Goal: Transaction & Acquisition: Subscribe to service/newsletter

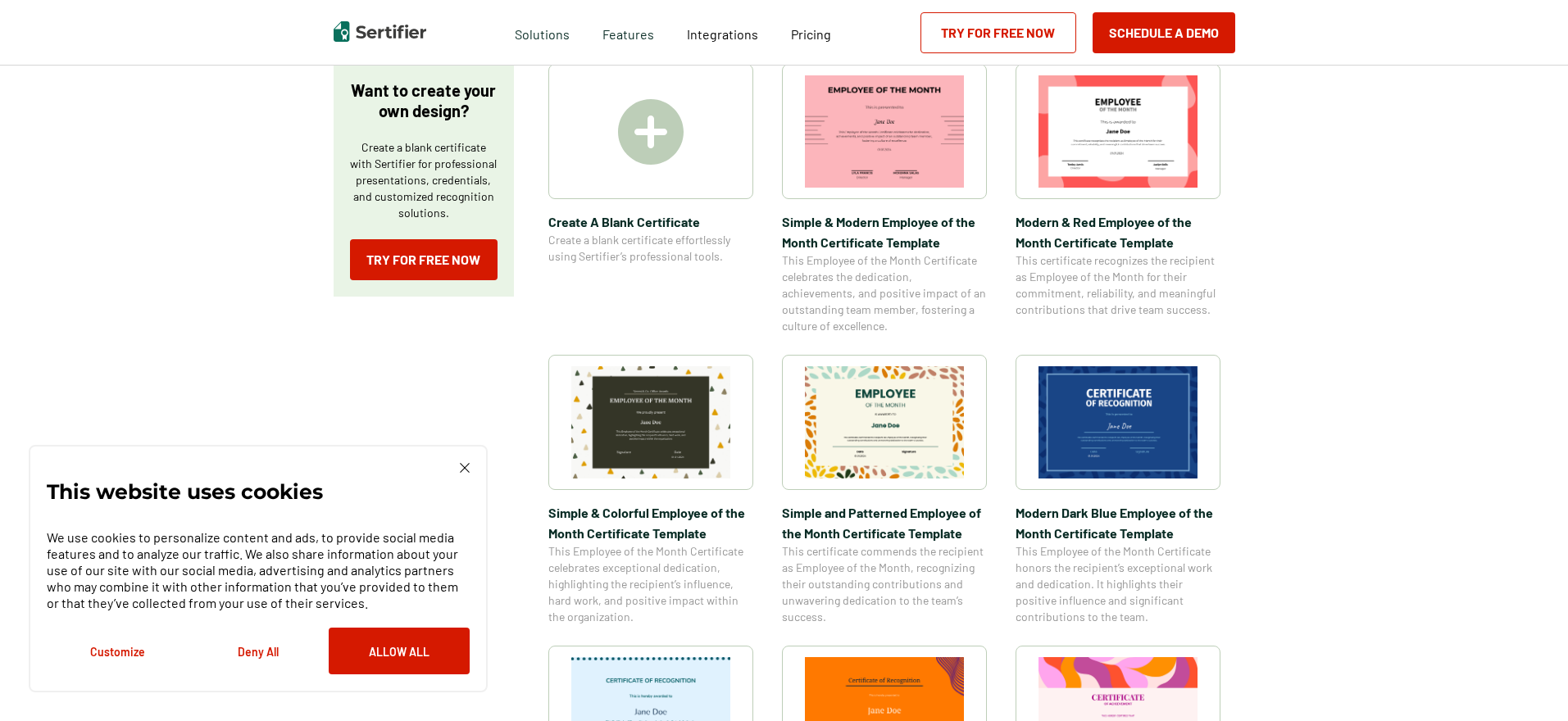
scroll to position [328, 0]
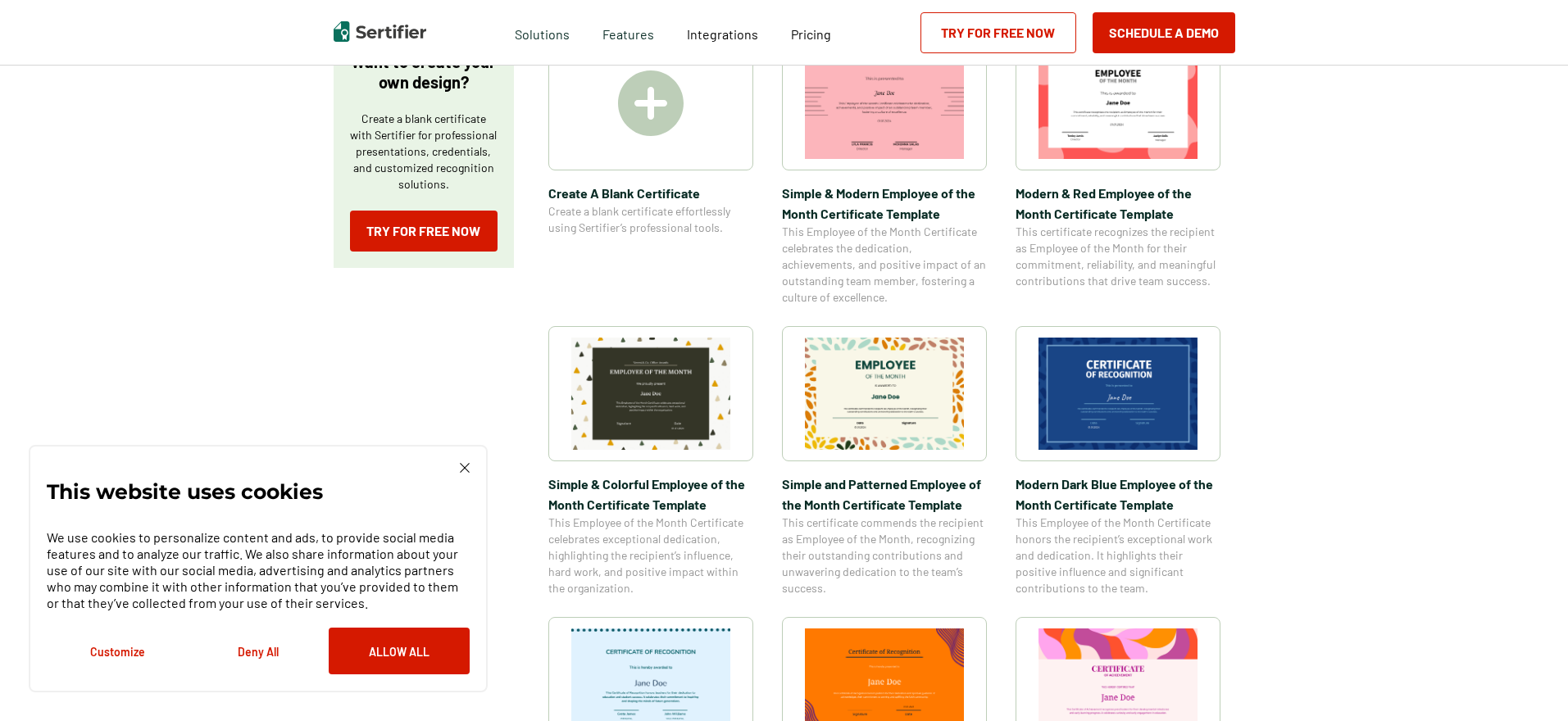
click at [1157, 381] on img at bounding box center [1118, 393] width 159 height 112
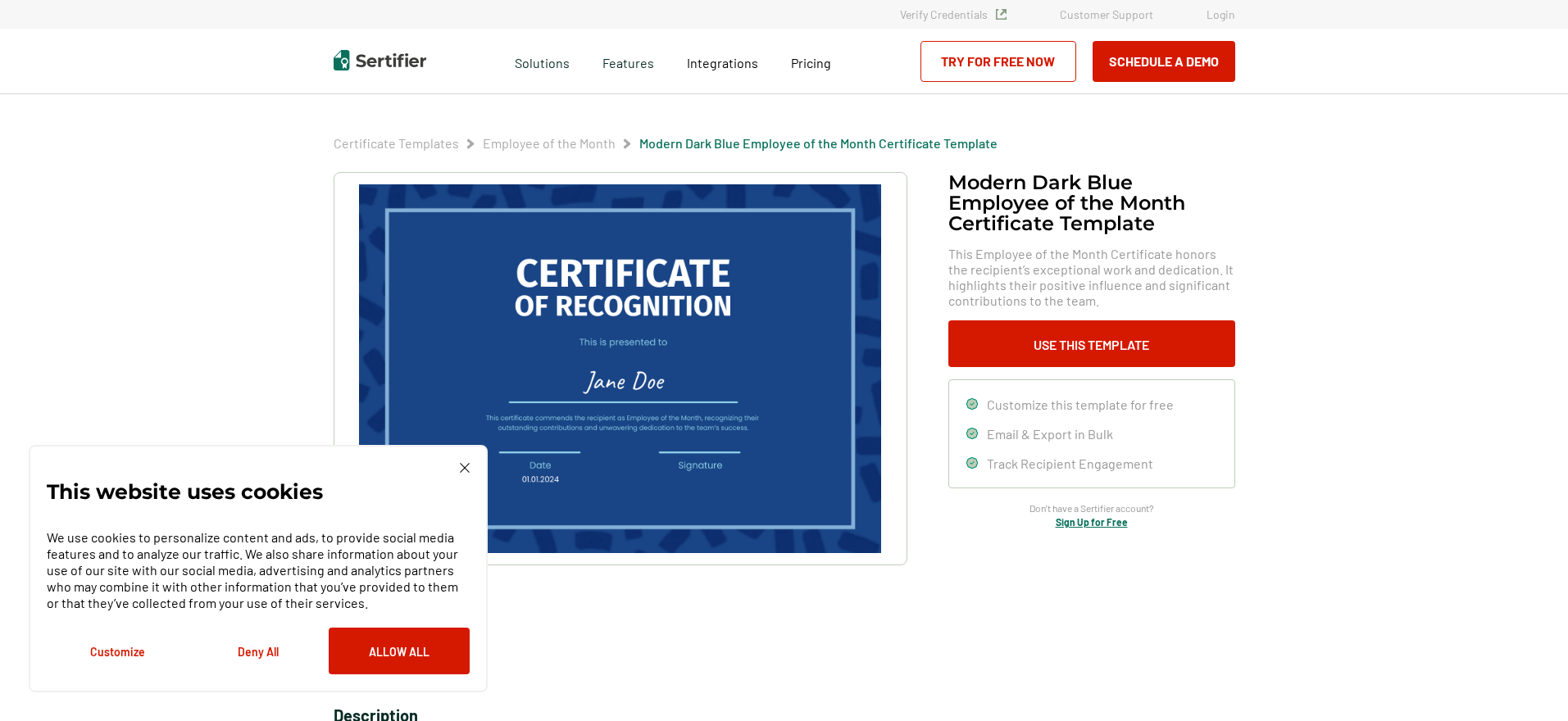
click at [724, 340] on img at bounding box center [619, 368] width 522 height 368
click at [462, 467] on img at bounding box center [464, 468] width 9 height 9
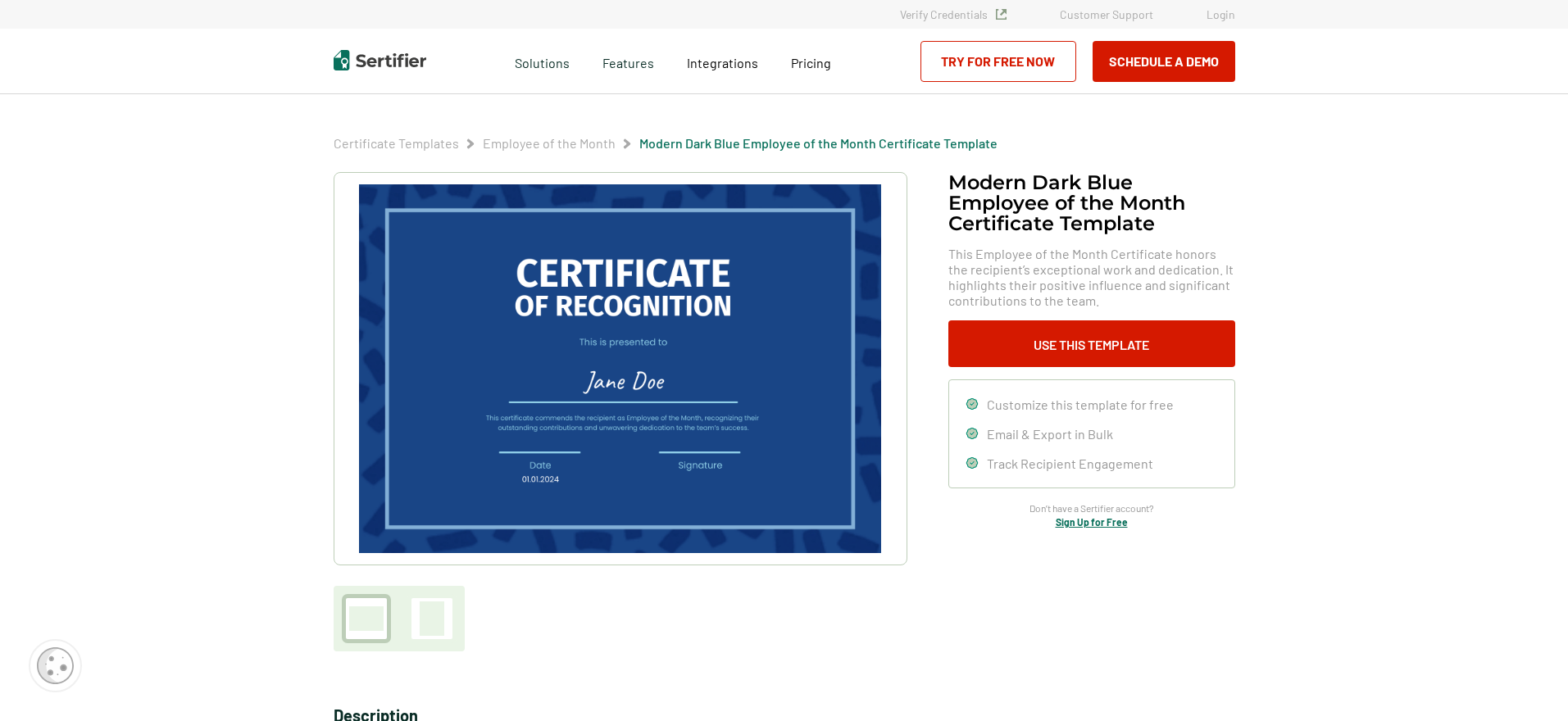
click at [612, 405] on img at bounding box center [619, 368] width 522 height 368
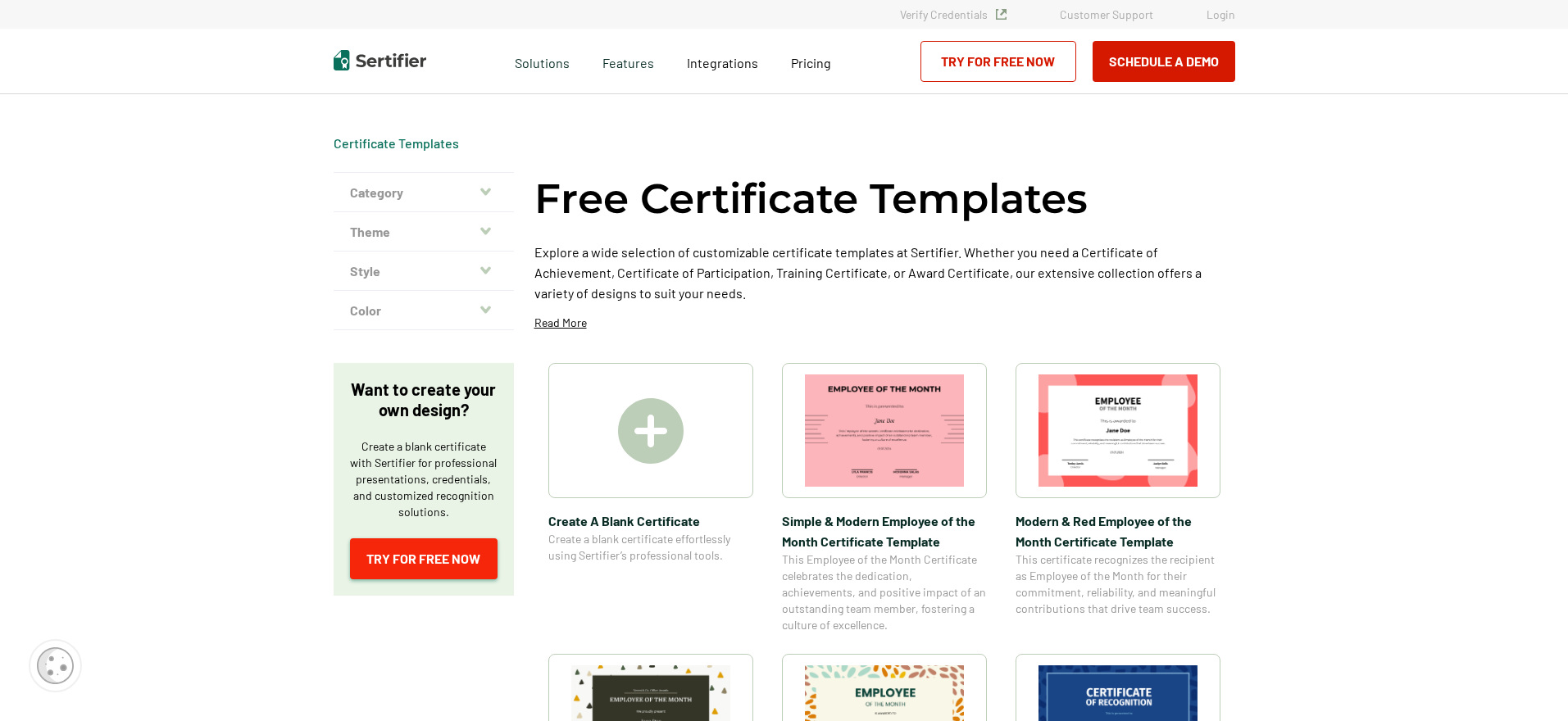
click at [415, 567] on link "Try for Free Now" at bounding box center [423, 559] width 148 height 41
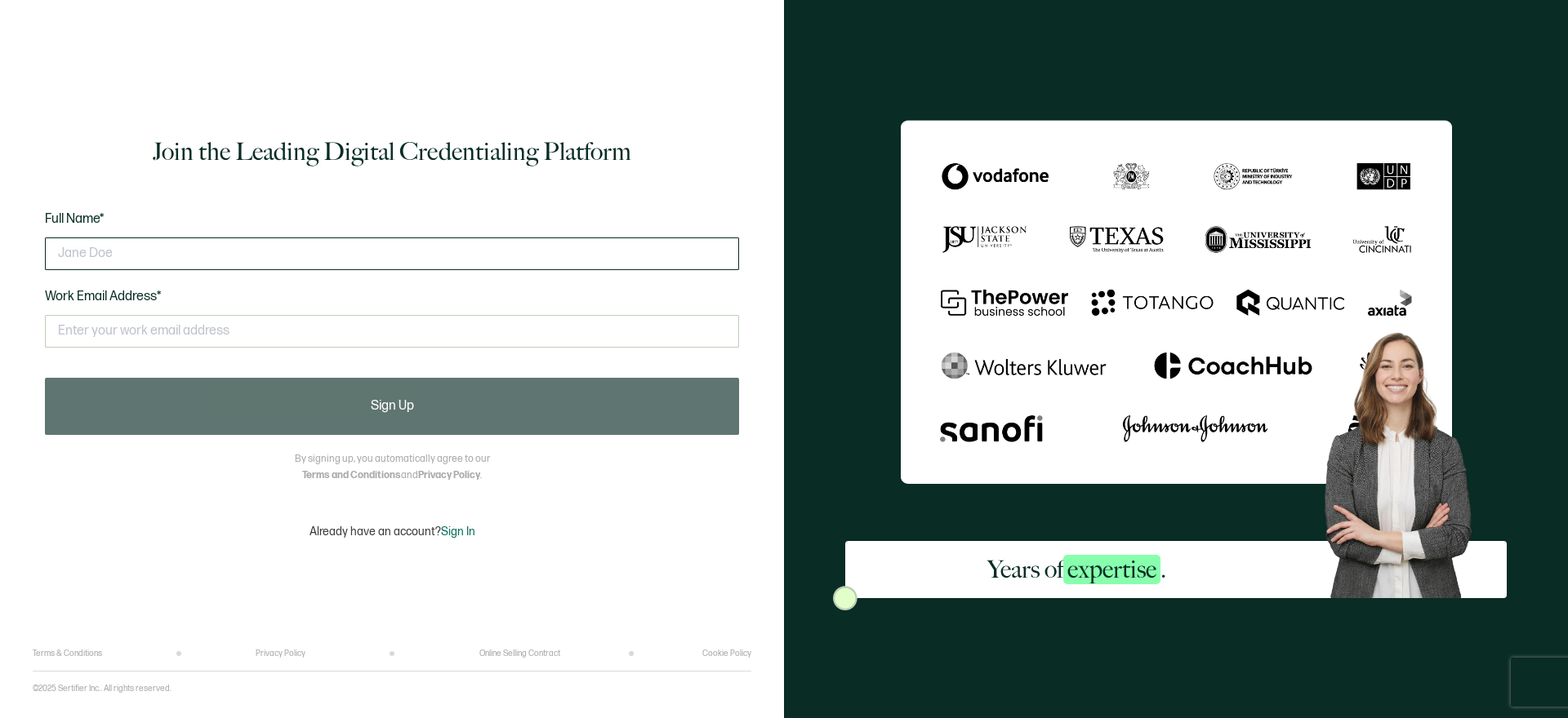
click at [342, 257] on input "text" at bounding box center [392, 254] width 694 height 33
